Goal: Navigation & Orientation: Go to known website

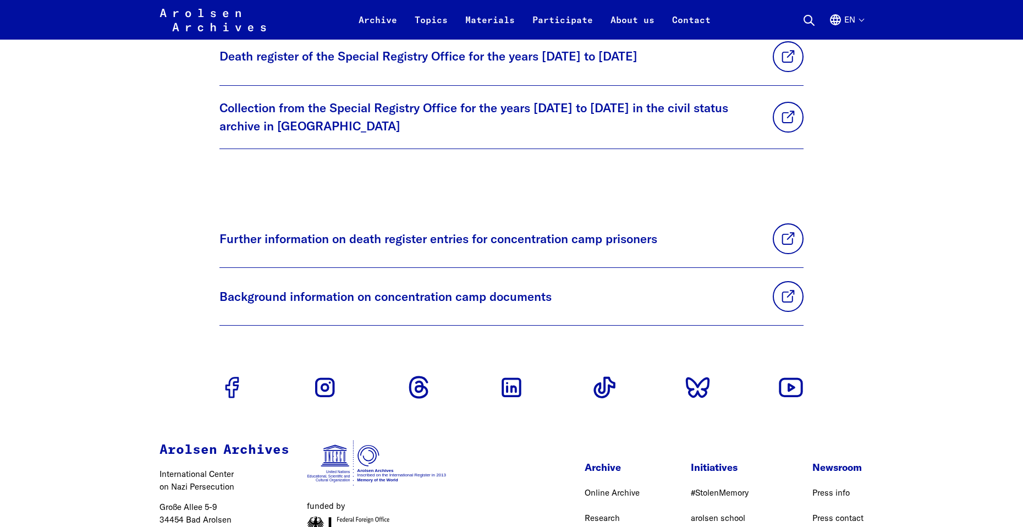
scroll to position [2743, 0]
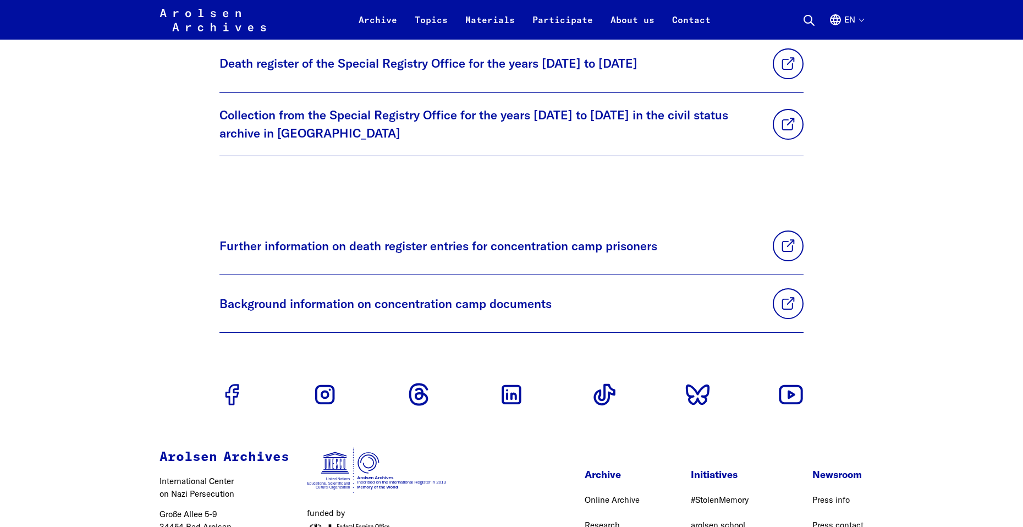
drag, startPoint x: 353, startPoint y: 458, endPoint x: 380, endPoint y: 460, distance: 27.5
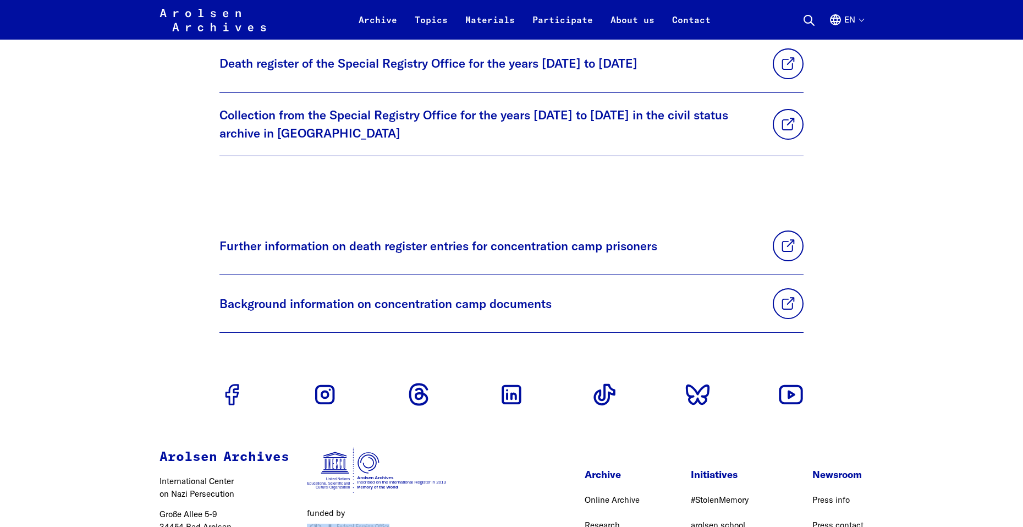
click at [527, 486] on div "Arolsen Archives International Center on Nazi [MEDICAL_DATA] [STREET_ADDRESS] T…" at bounding box center [511, 517] width 792 height 184
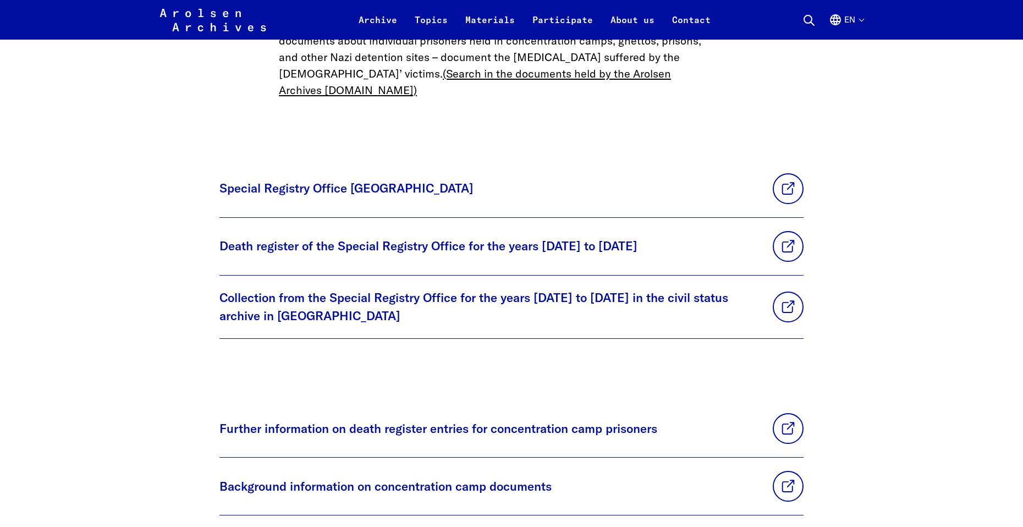
scroll to position [2523, 0]
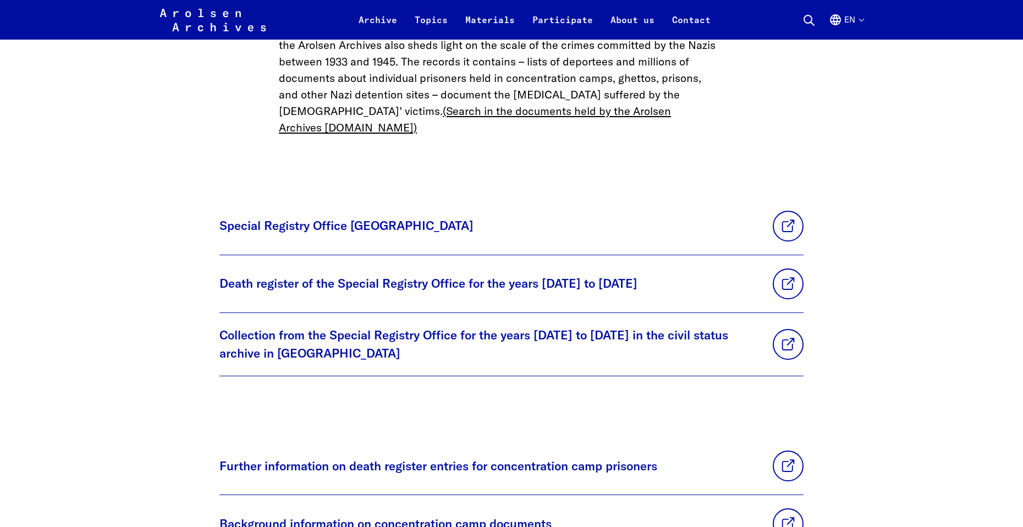
click at [205, 21] on icon "Arolsen Archives - International Center on Nazi Persecution | Return to home pa…" at bounding box center [212, 31] width 107 height 44
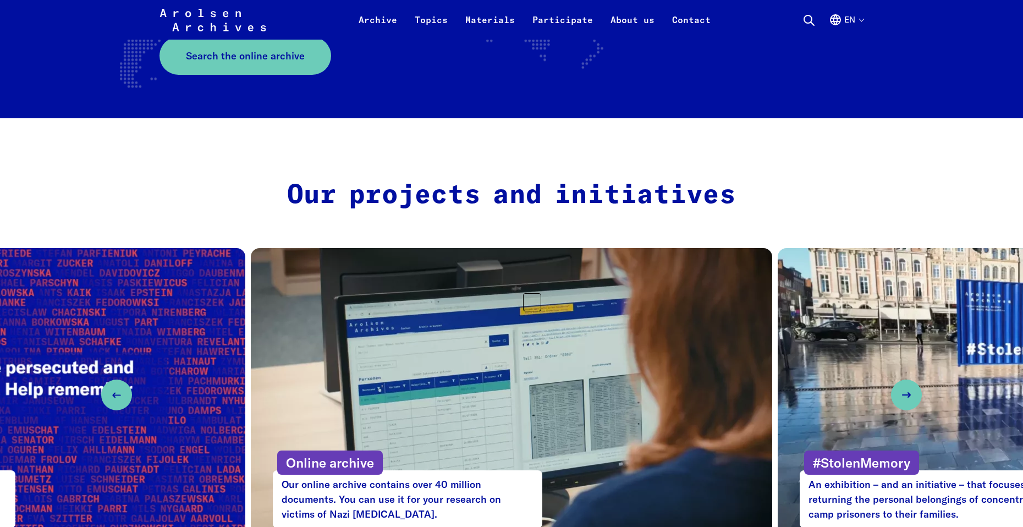
scroll to position [550, 0]
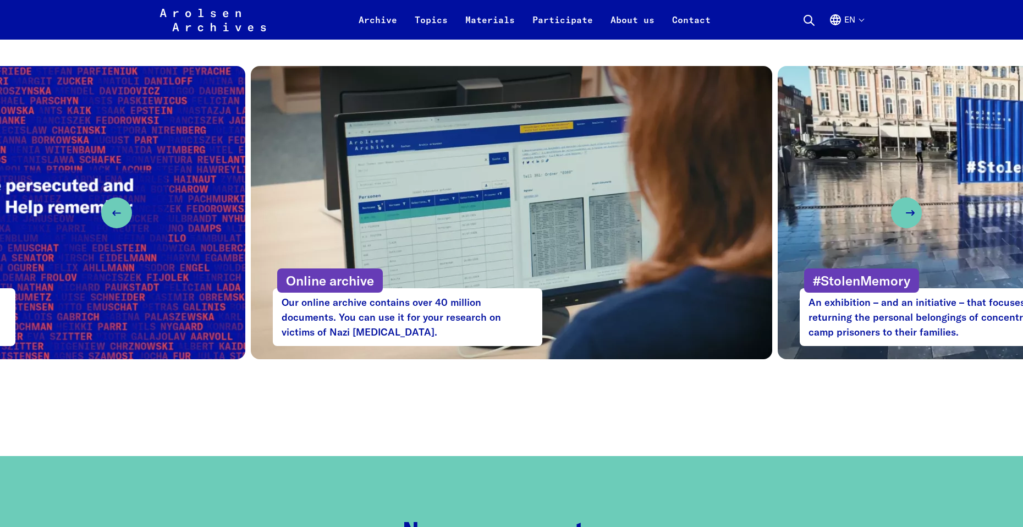
click at [911, 218] on icon "Next slide" at bounding box center [909, 212] width 13 height 13
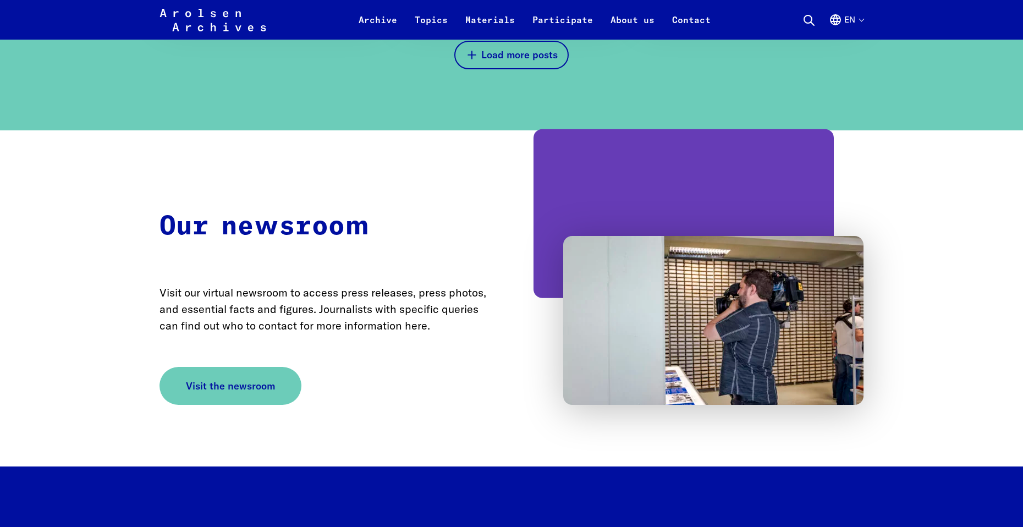
scroll to position [0, 0]
